Goal: Information Seeking & Learning: Learn about a topic

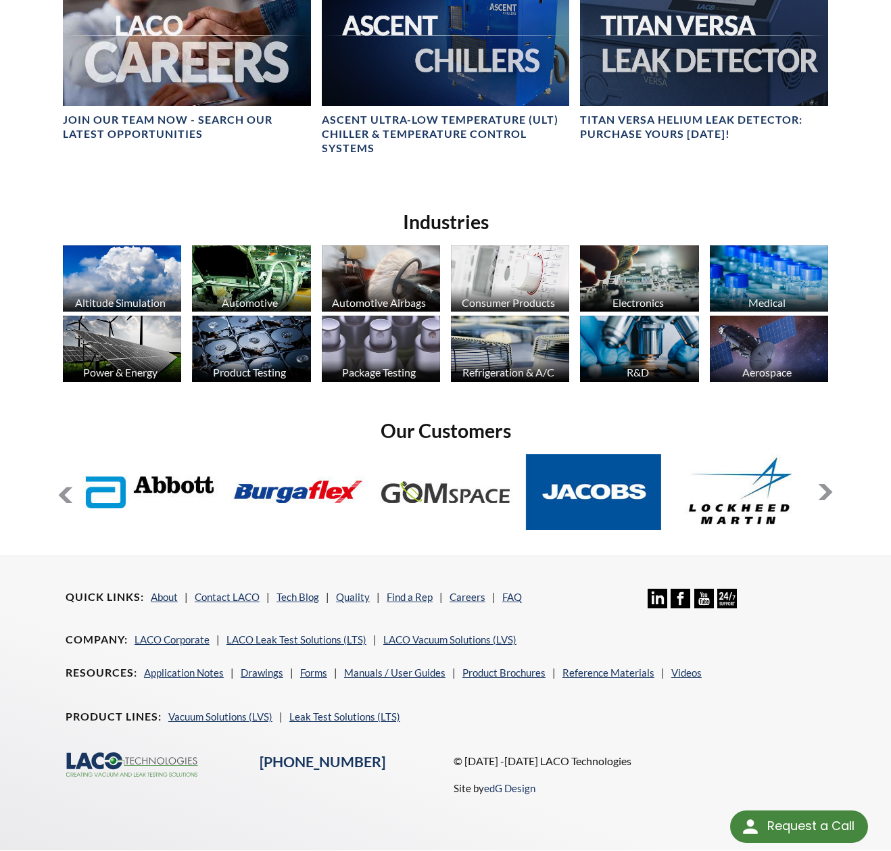
scroll to position [732, 0]
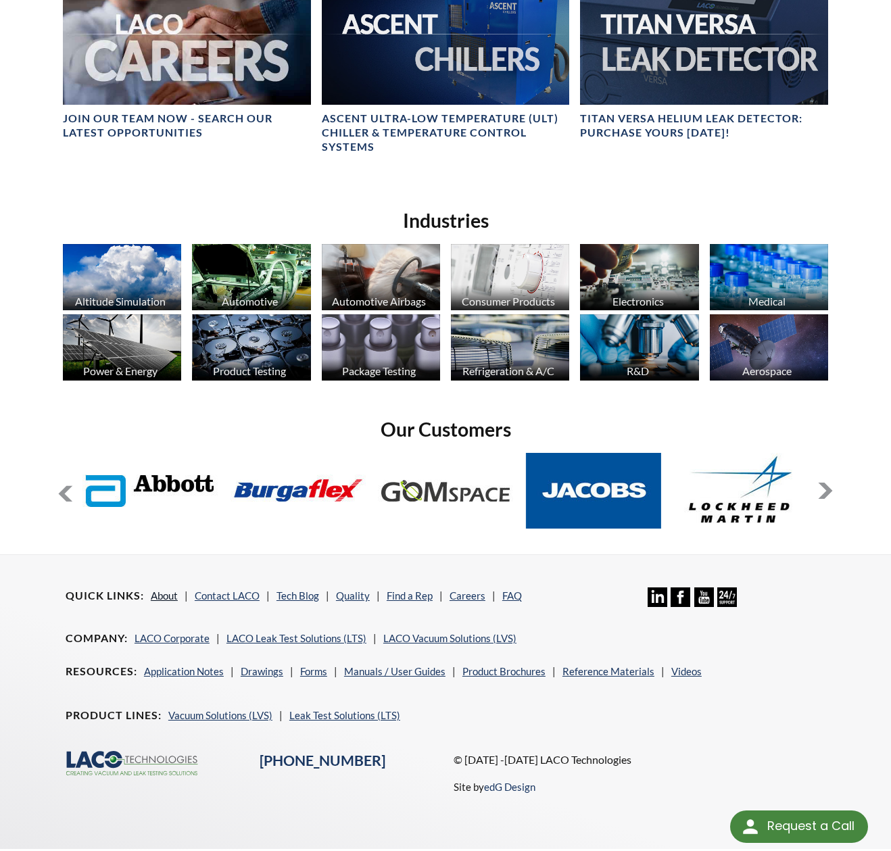
click at [169, 590] on link "About" at bounding box center [164, 596] width 27 height 12
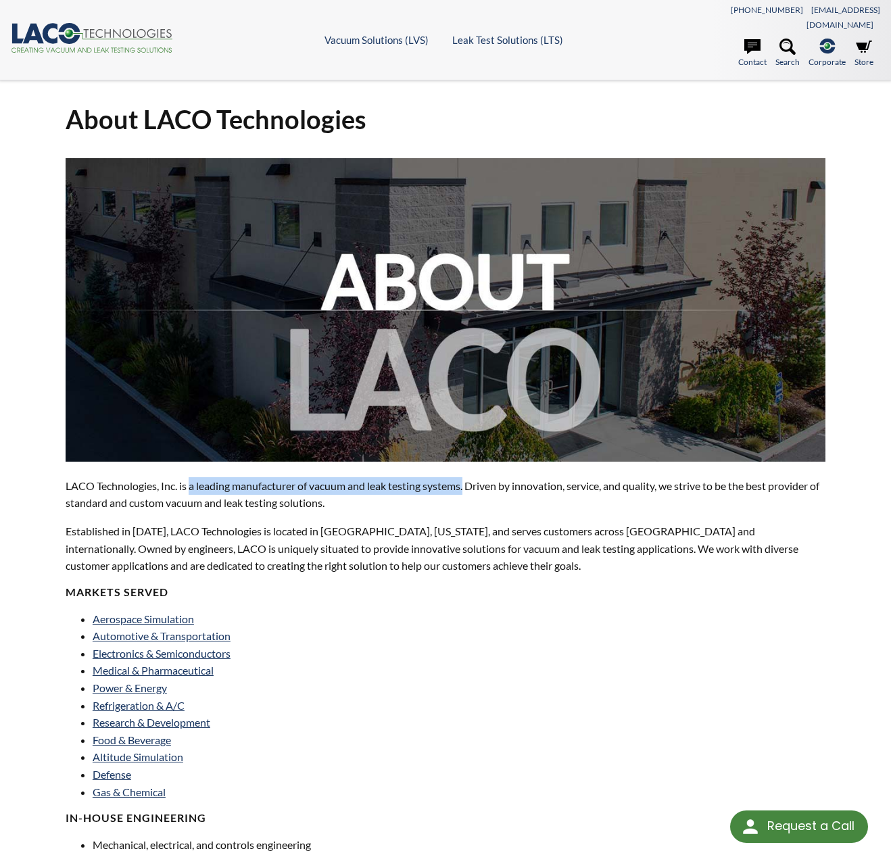
drag, startPoint x: 190, startPoint y: 470, endPoint x: 470, endPoint y: 475, distance: 280.0
click at [470, 477] on p "LACO Technologies, Inc. is a leading manufacturer of vacuum and leak testing sy…" at bounding box center [446, 494] width 760 height 34
click at [237, 477] on p "LACO Technologies, Inc. is a leading manufacturer of vacuum and leak testing sy…" at bounding box center [446, 494] width 760 height 34
drag, startPoint x: 235, startPoint y: 469, endPoint x: 469, endPoint y: 471, distance: 234.6
click at [469, 477] on p "LACO Technologies, Inc. is a leading manufacturer of vacuum and leak testing sy…" at bounding box center [446, 494] width 760 height 34
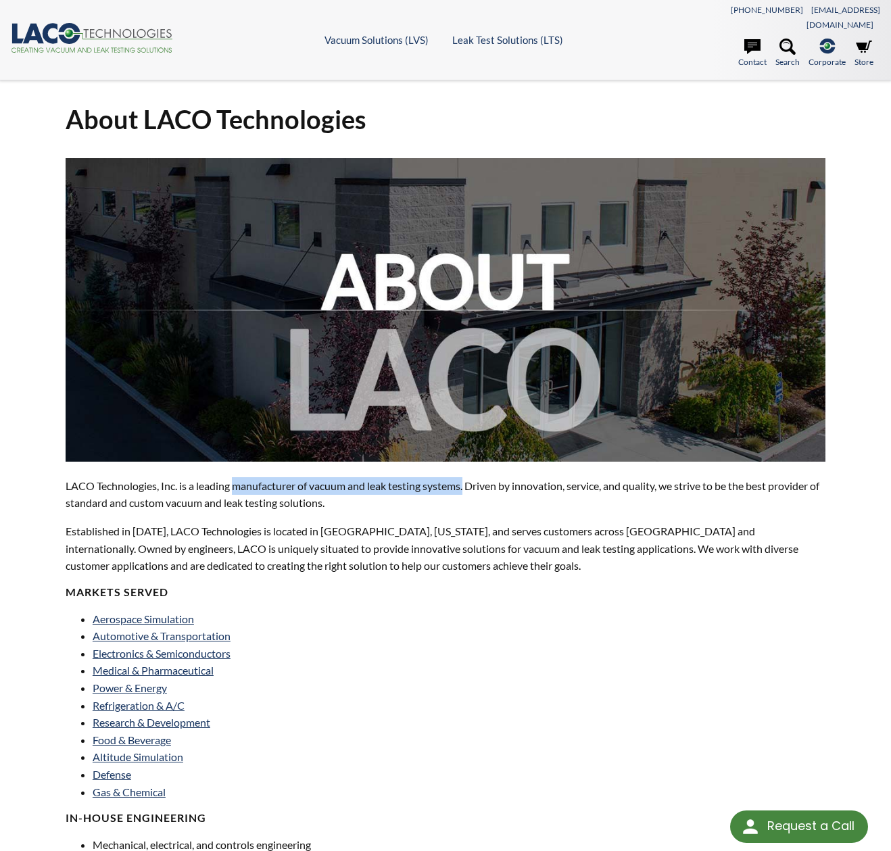
copy p "manufacturer of vacuum and leak testing systems."
click at [481, 611] on div "LACO Technologies, Inc. is a leading manufacturer of vacuum and leak testing sy…" at bounding box center [446, 710] width 760 height 1104
